Goal: Transaction & Acquisition: Purchase product/service

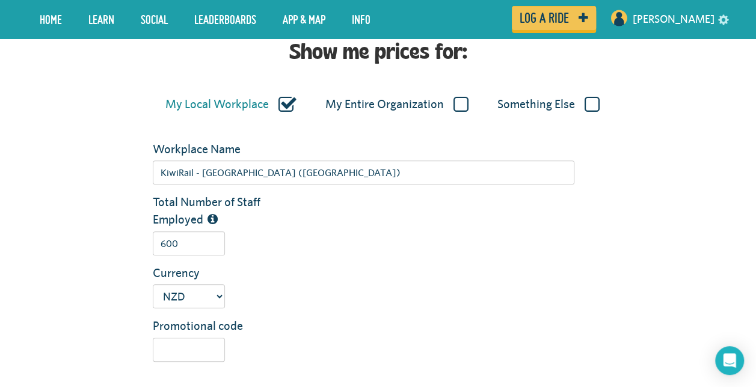
scroll to position [180, 0]
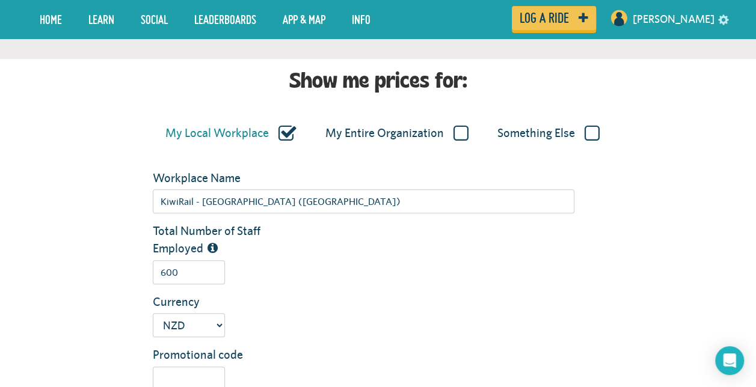
click at [461, 126] on label "My Entire Organization" at bounding box center [396, 134] width 143 height 16
click at [0, 0] on input "My Entire Organization" at bounding box center [0, 0] width 0 height 0
type input "KiwiRail"
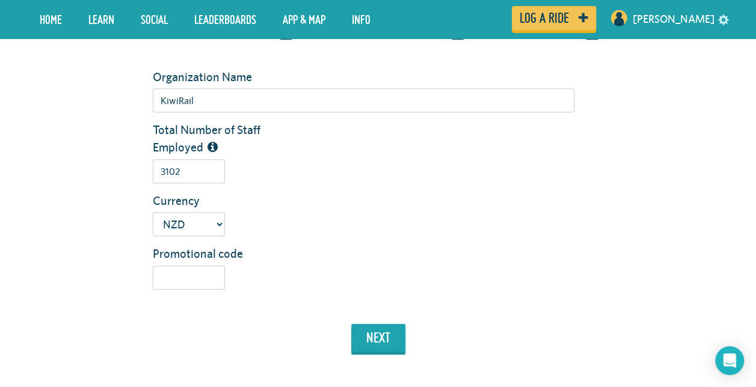
scroll to position [301, 0]
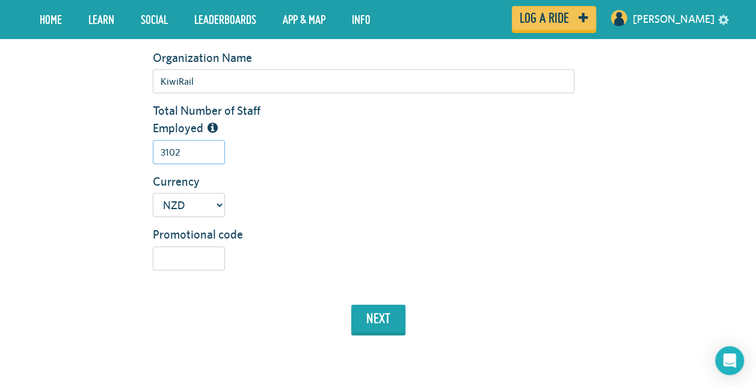
drag, startPoint x: 186, startPoint y: 154, endPoint x: 121, endPoint y: 150, distance: 65.6
click at [121, 150] on div "Total Number of Staff Employed 3102" at bounding box center [377, 137] width 703 height 70
type input "4600"
click at [390, 314] on button "next" at bounding box center [378, 319] width 54 height 28
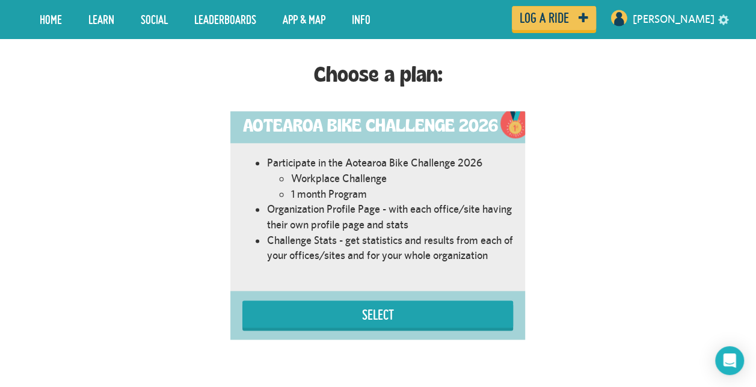
scroll to position [676, 0]
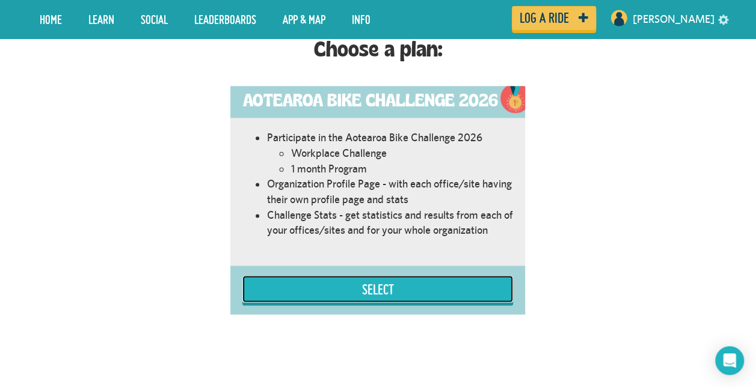
click at [391, 296] on button "Select" at bounding box center [377, 288] width 271 height 27
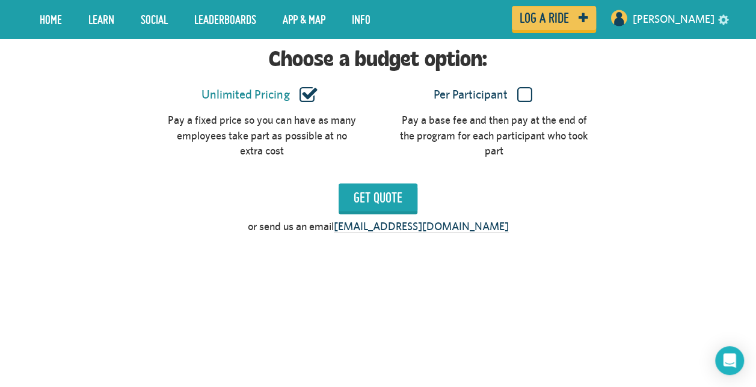
scroll to position [1035, 0]
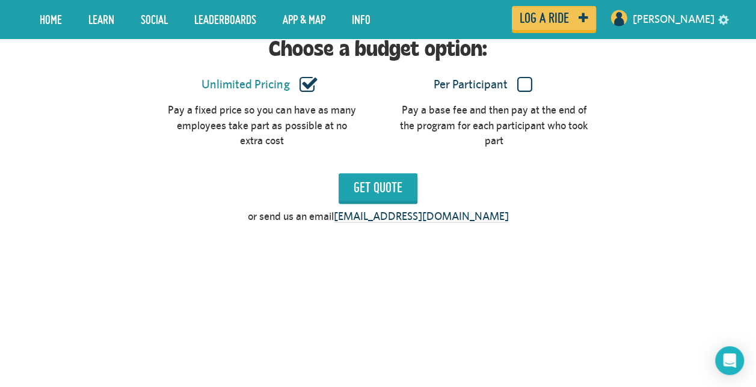
click at [524, 82] on label "Per Participant" at bounding box center [482, 85] width 189 height 16
click at [0, 0] on input "Per Participant" at bounding box center [0, 0] width 0 height 0
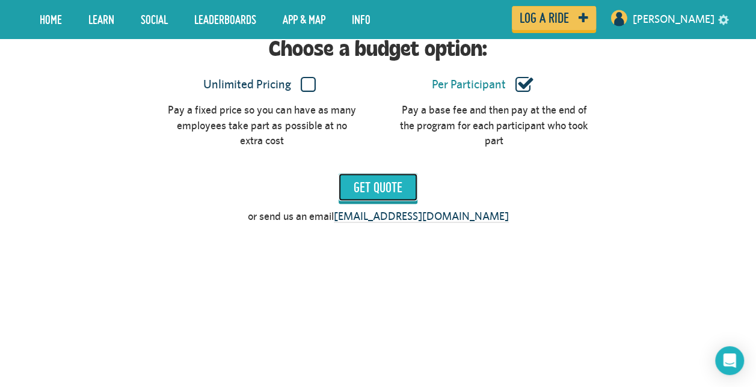
click at [349, 188] on input "Get Quote" at bounding box center [377, 187] width 79 height 28
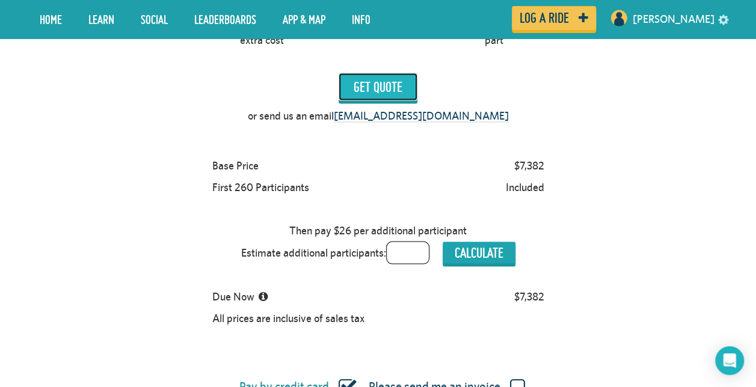
scroll to position [975, 0]
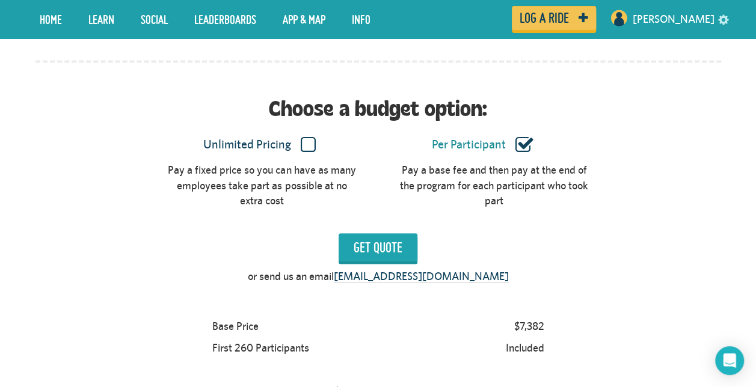
click at [301, 141] on label "Unlimited Pricing" at bounding box center [259, 145] width 189 height 16
click at [0, 0] on input "Unlimited Pricing" at bounding box center [0, 0] width 0 height 0
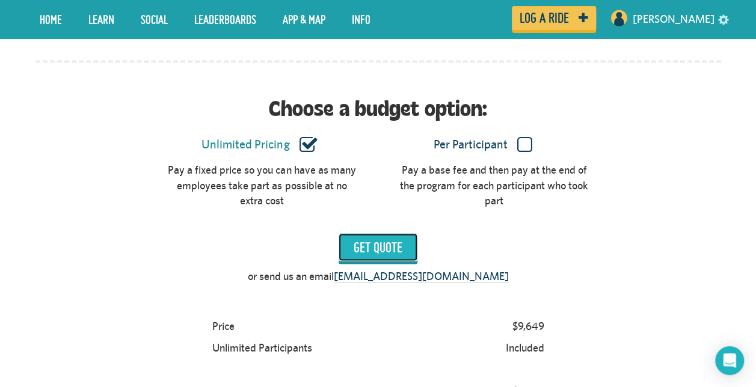
click at [391, 245] on input "Get Quote" at bounding box center [377, 247] width 79 height 28
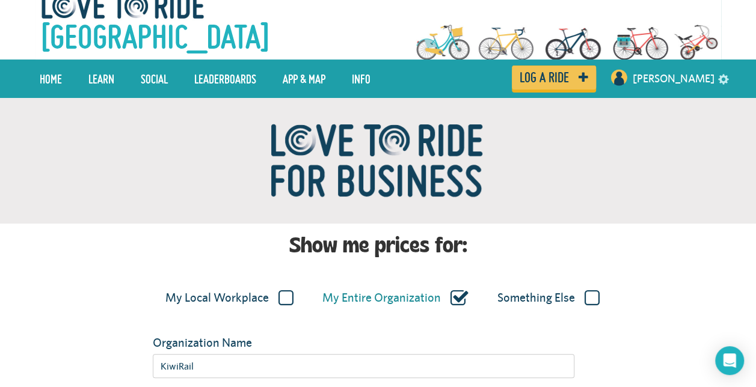
scroll to position [60, 0]
